Goal: Transaction & Acquisition: Purchase product/service

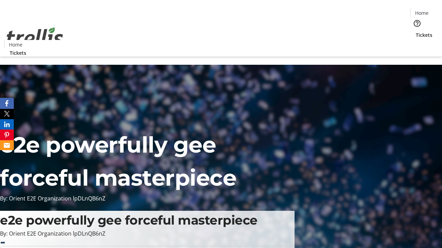
click at [416, 31] on span "Tickets" at bounding box center [424, 34] width 17 height 7
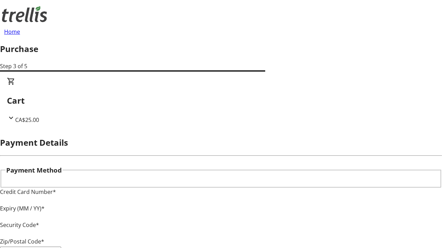
type input "V1Y 0C2"
